Goal: Obtain resource: Download file/media

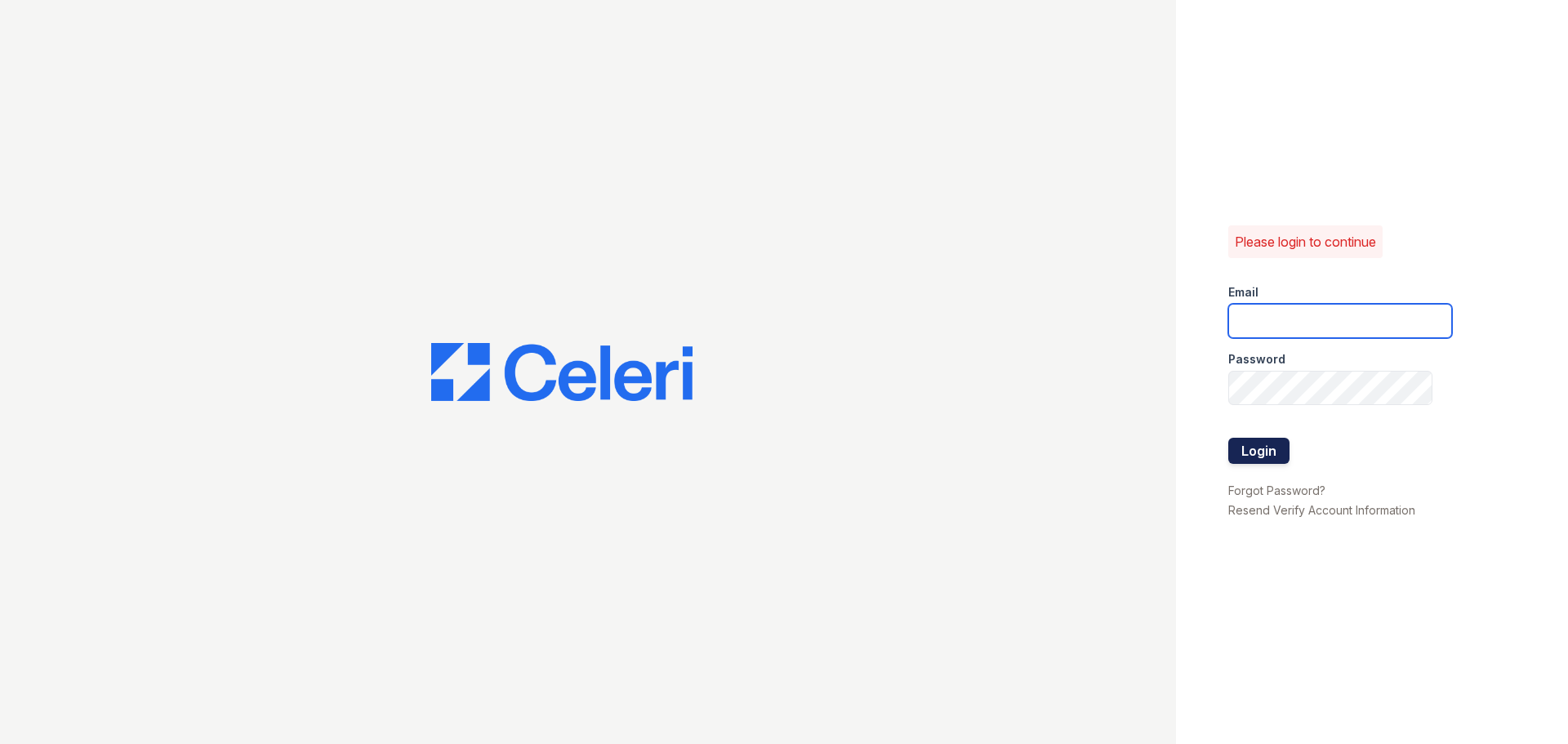
type input "team@solutionpmg.com"
click at [1247, 448] on button "Login" at bounding box center [1259, 450] width 61 height 26
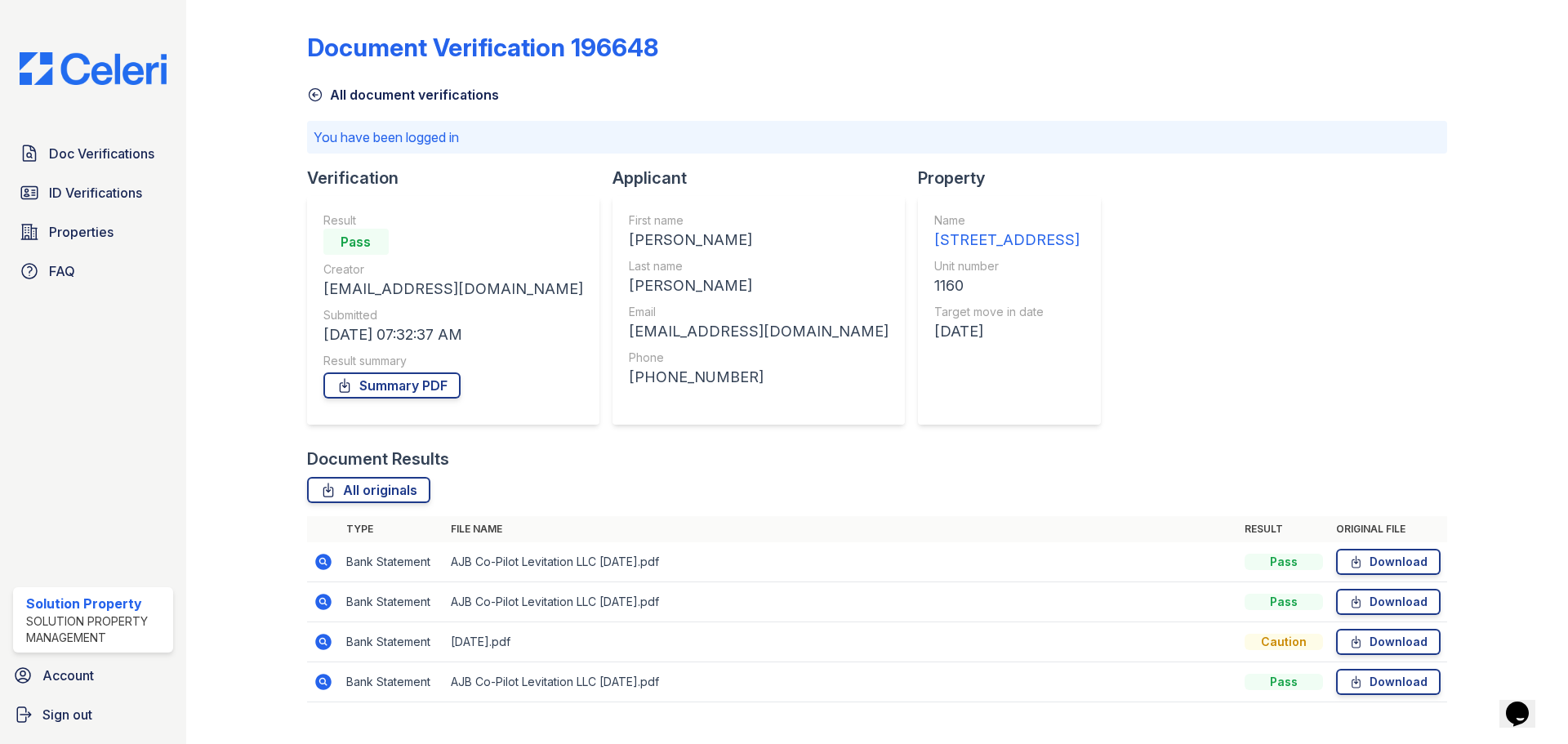
scroll to position [30, 0]
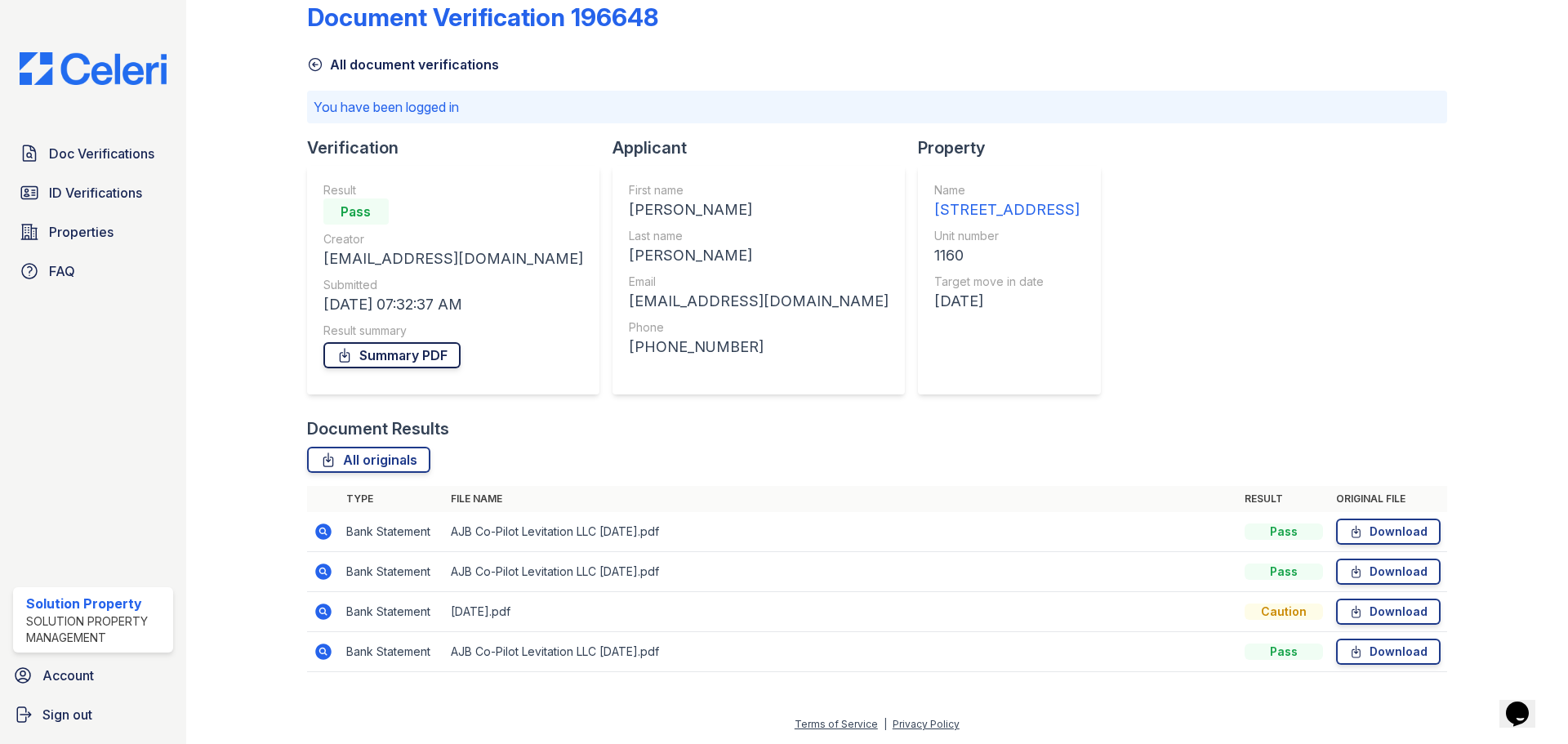
click at [397, 354] on link "Summary PDF" at bounding box center [392, 355] width 137 height 26
click at [1363, 610] on link "Download" at bounding box center [1388, 611] width 105 height 26
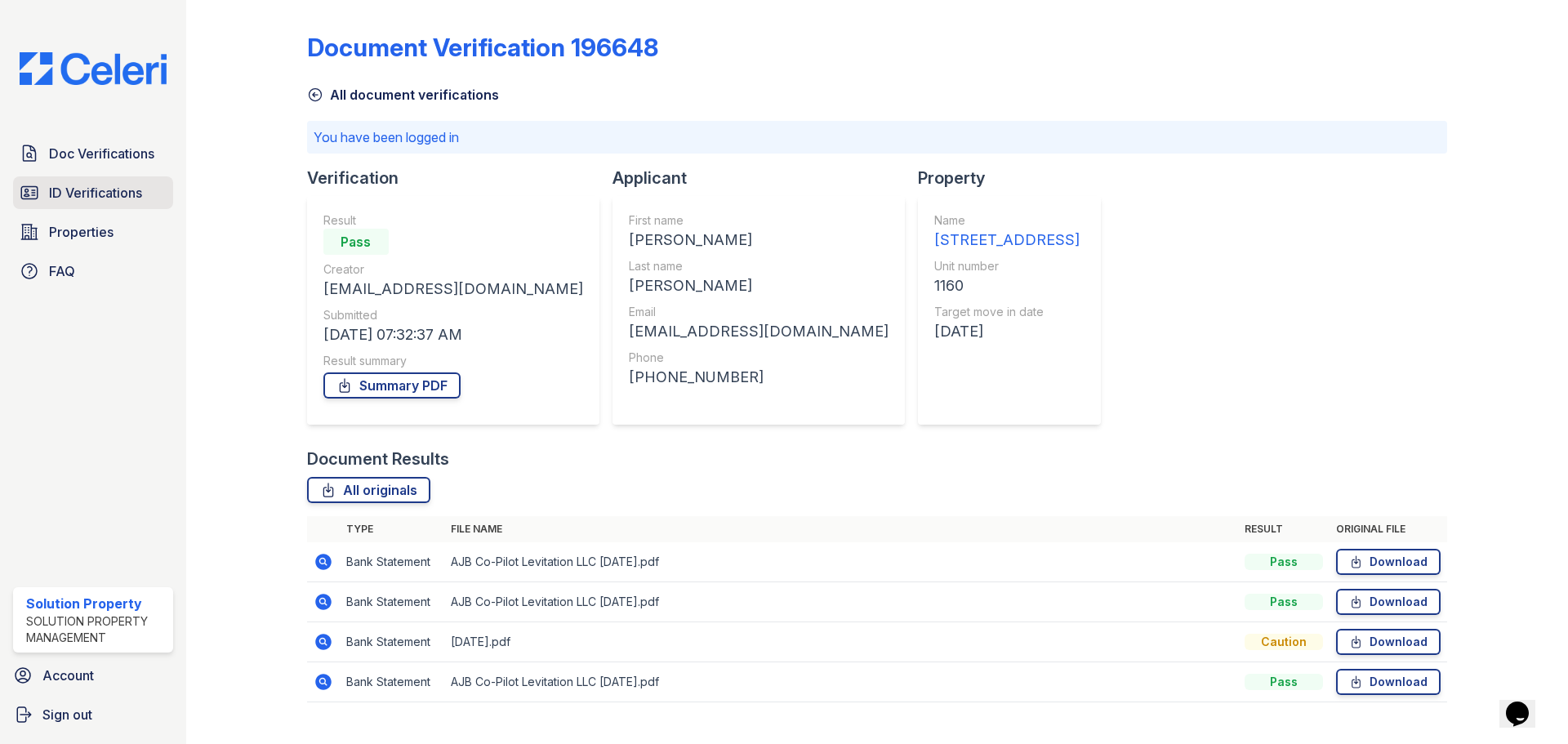
click at [98, 199] on span "ID Verifications" at bounding box center [96, 192] width 93 height 20
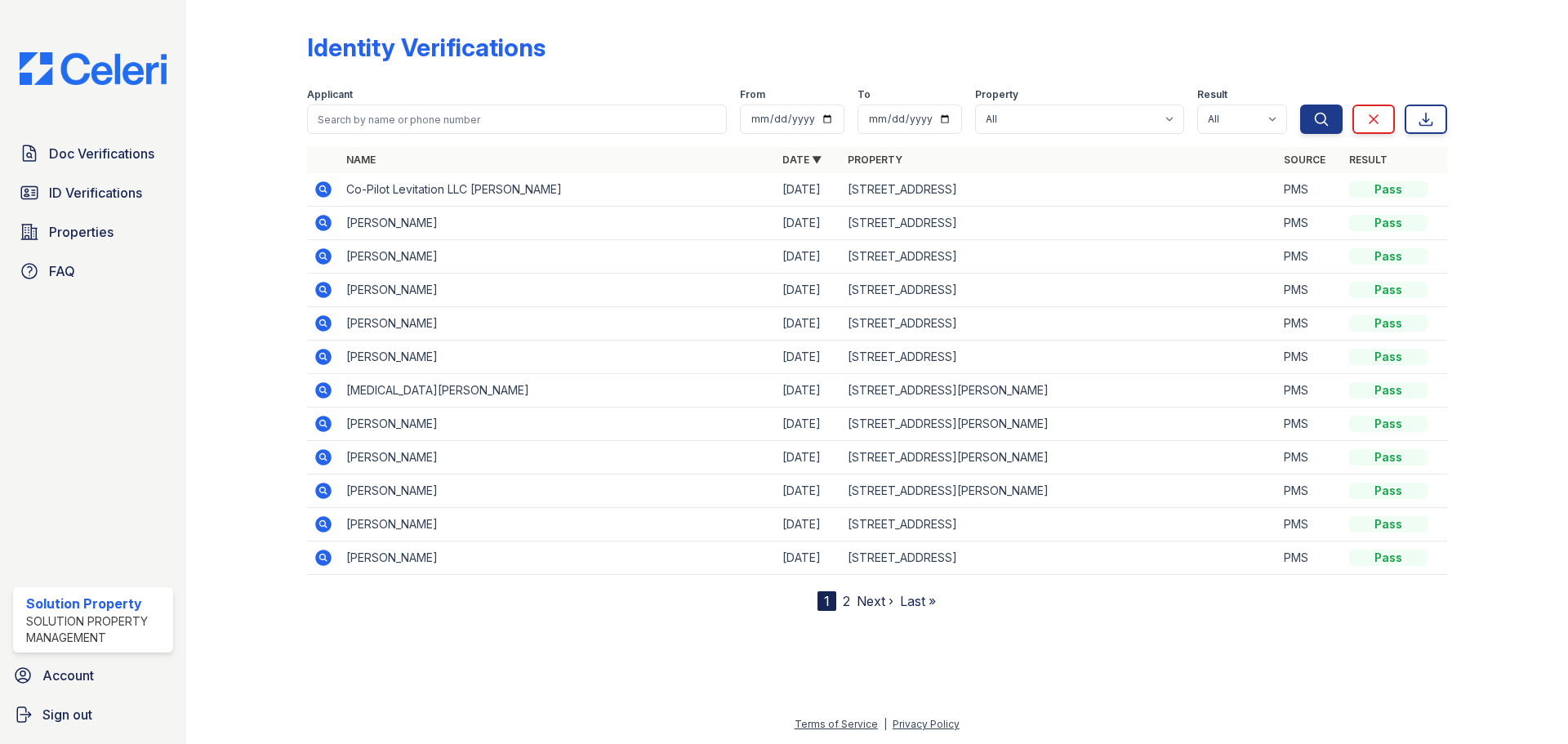
click at [322, 190] on icon at bounding box center [323, 188] width 4 height 4
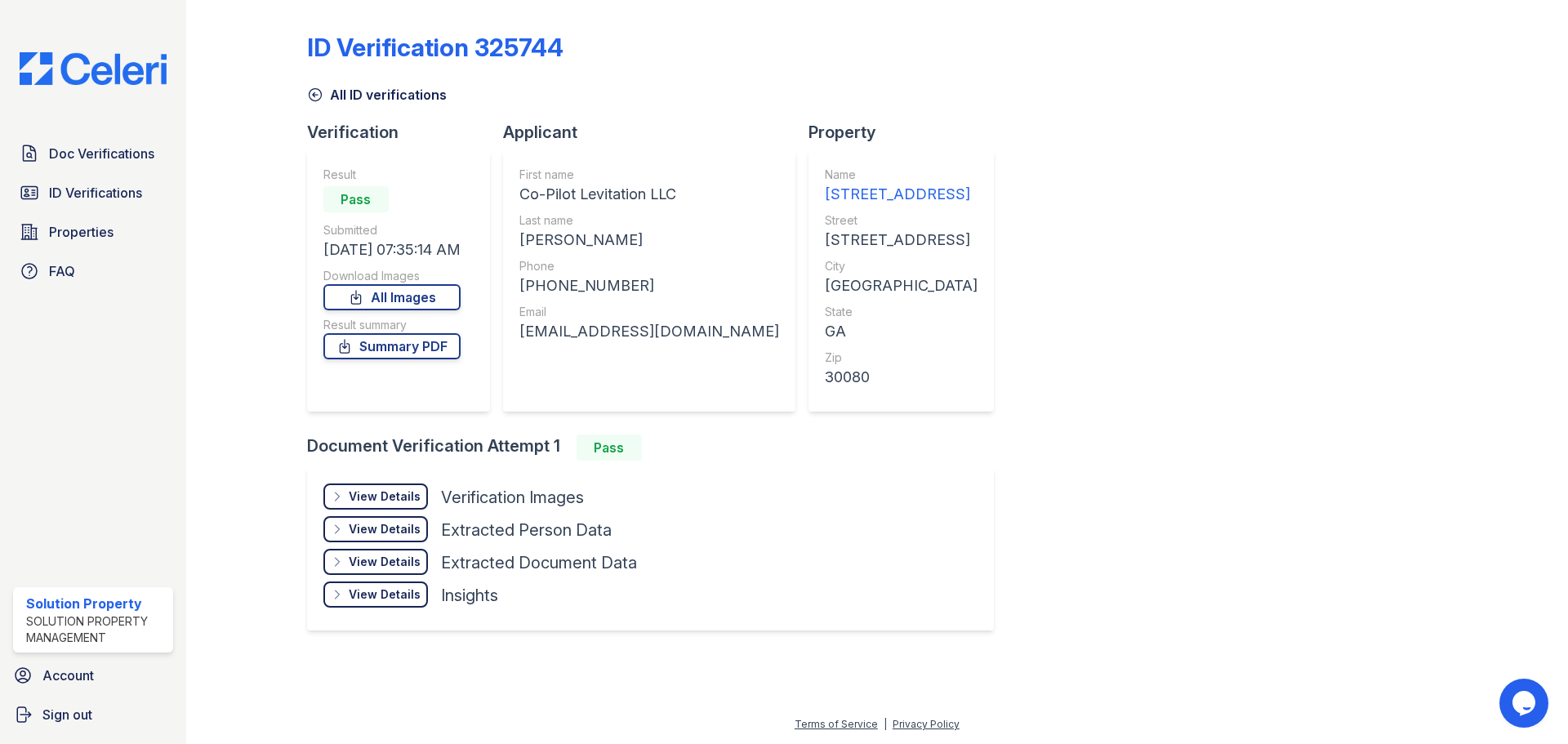
click at [382, 487] on div "View Details Details" at bounding box center [376, 496] width 105 height 26
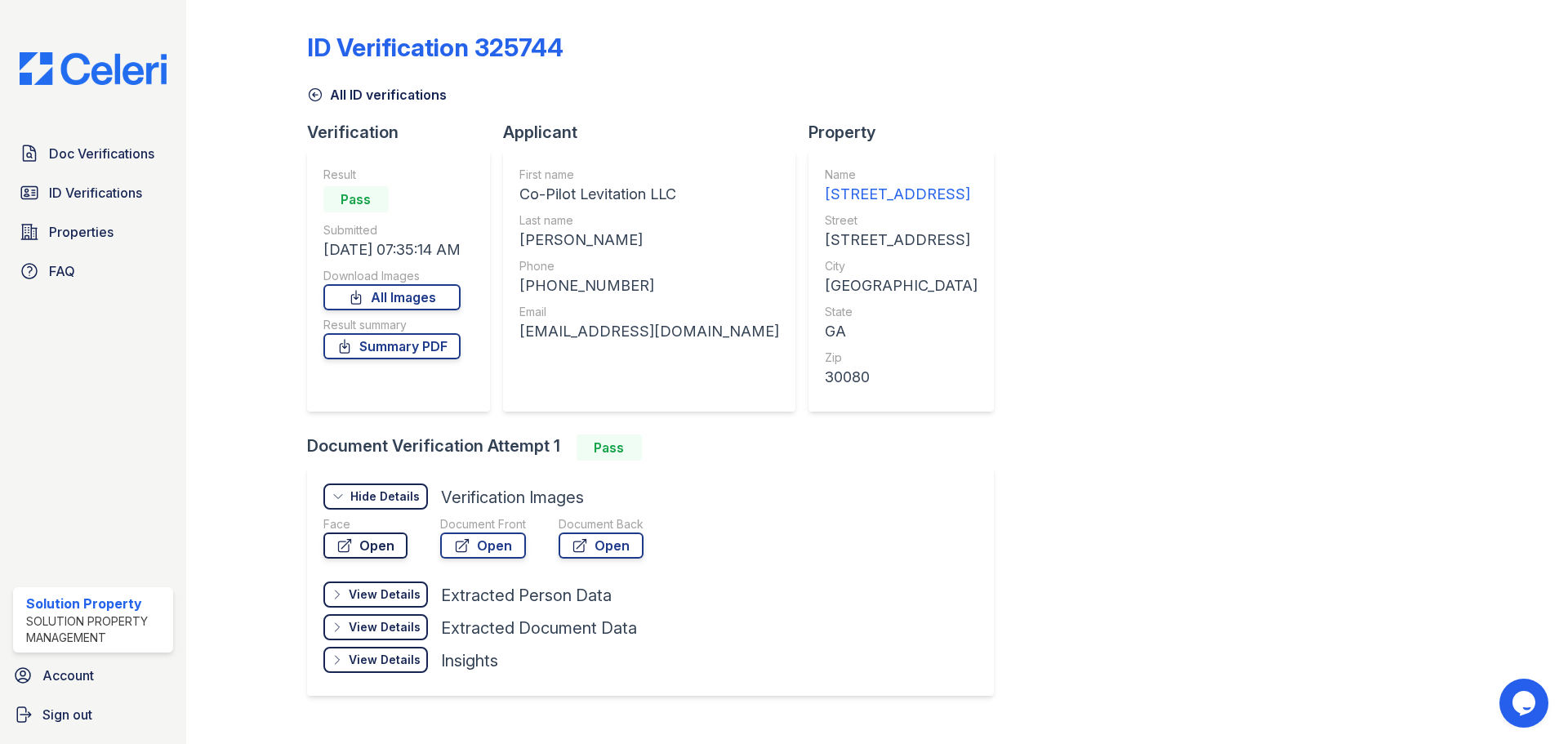
click at [363, 551] on link "Open" at bounding box center [365, 545] width 84 height 26
click at [481, 541] on link "Open" at bounding box center [483, 545] width 86 height 26
